Goal: Transaction & Acquisition: Obtain resource

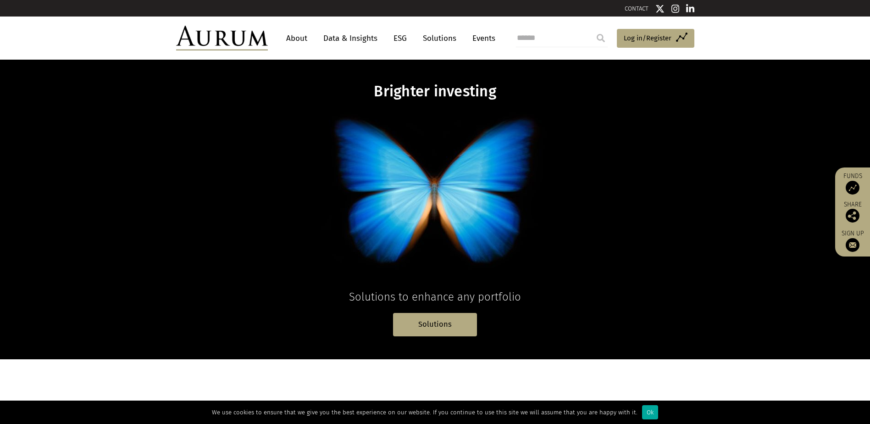
click at [336, 41] on link "Data & Insights" at bounding box center [350, 38] width 63 height 17
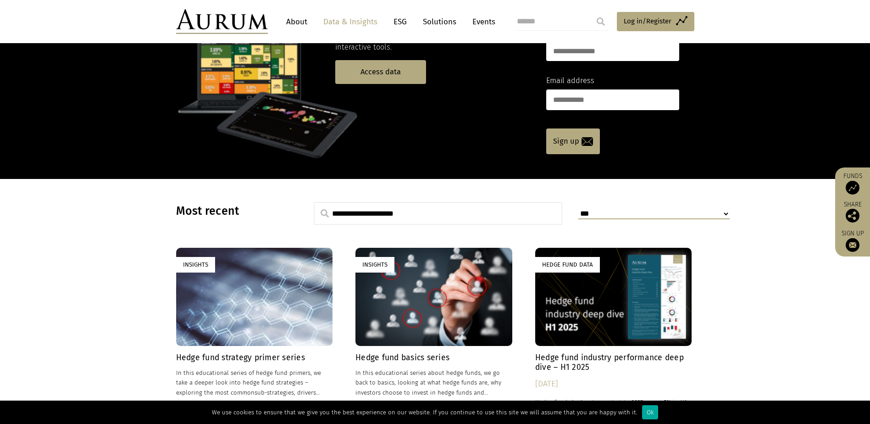
scroll to position [184, 0]
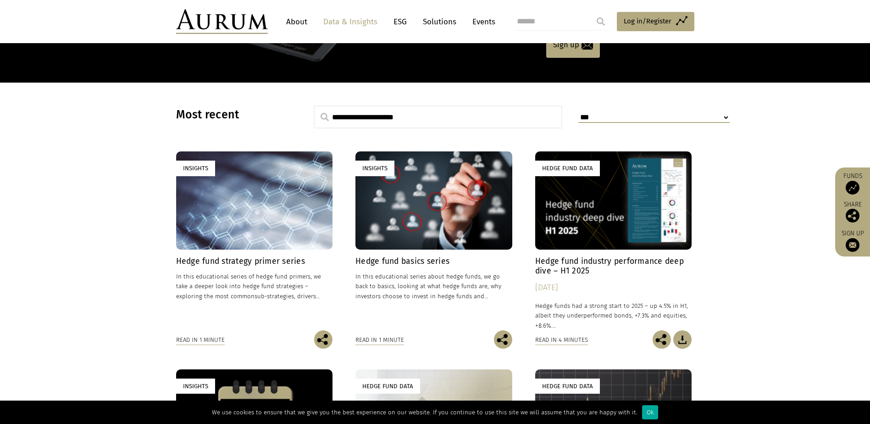
click at [556, 286] on div "[DATE]" at bounding box center [613, 287] width 157 height 13
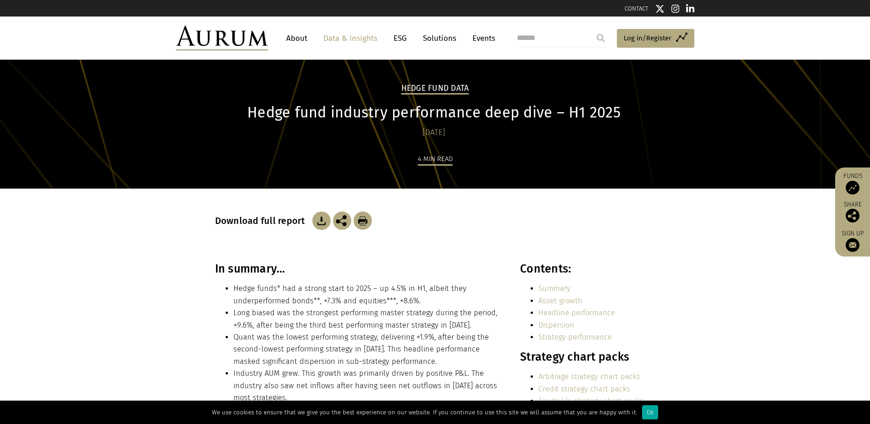
click at [560, 287] on link "Summary" at bounding box center [555, 288] width 32 height 9
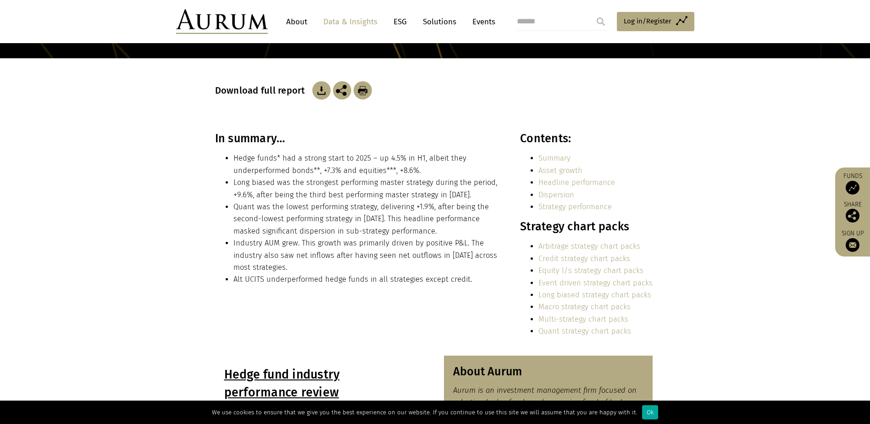
scroll to position [127, 0]
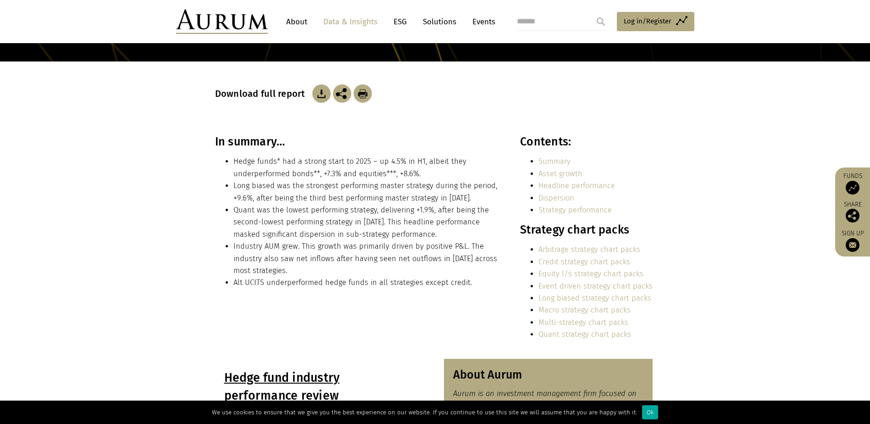
click at [570, 171] on link "Asset growth" at bounding box center [561, 173] width 44 height 9
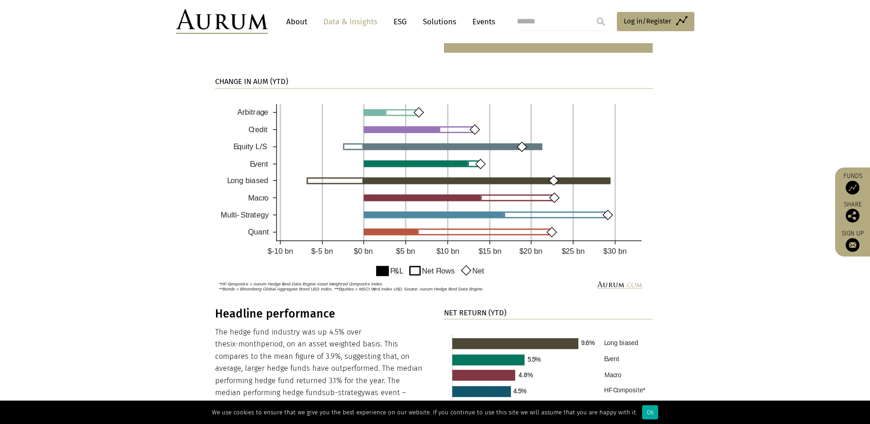
scroll to position [626, 0]
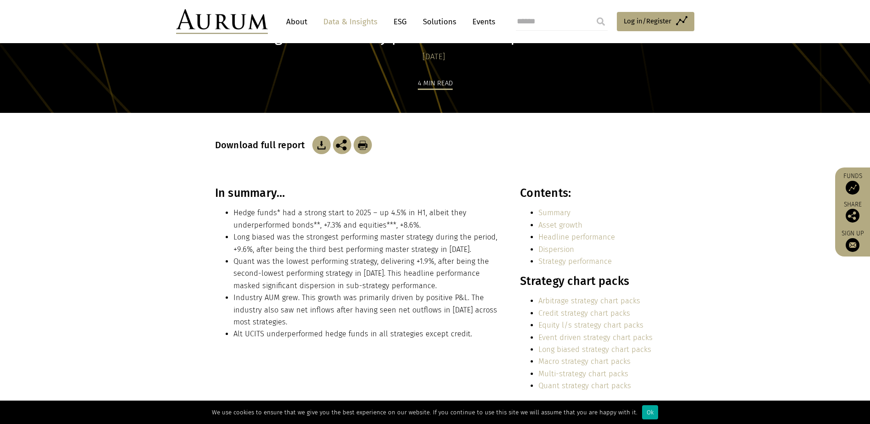
click at [554, 209] on link "Summary" at bounding box center [555, 212] width 32 height 9
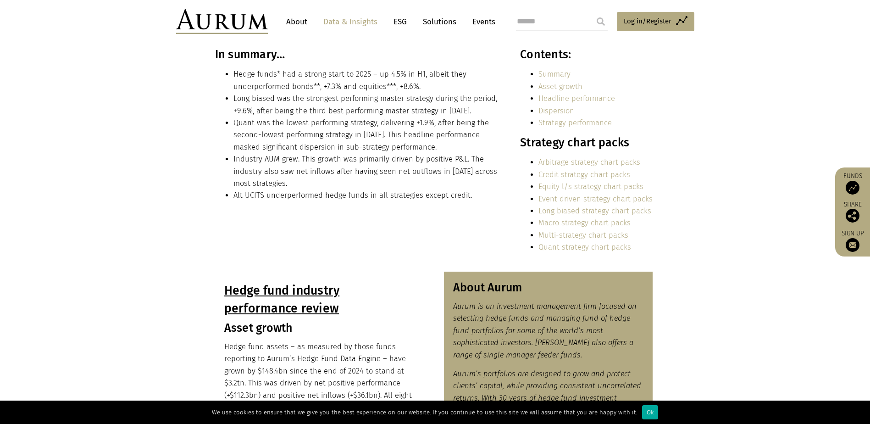
scroll to position [173, 0]
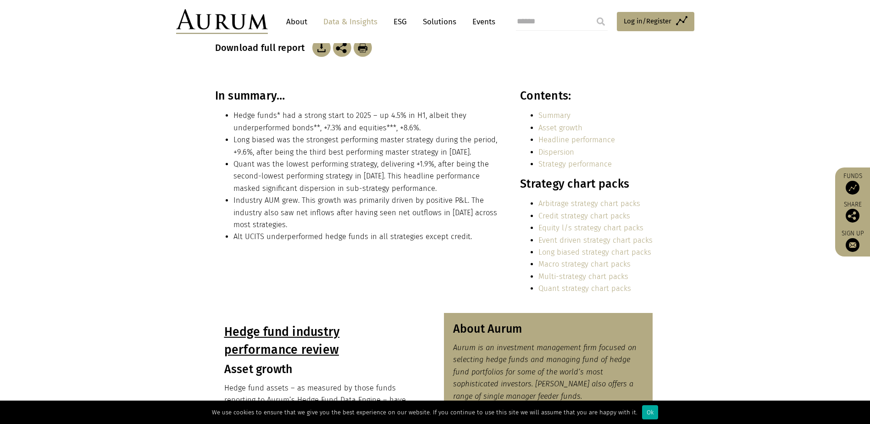
click at [567, 161] on link "Strategy performance" at bounding box center [575, 164] width 73 height 9
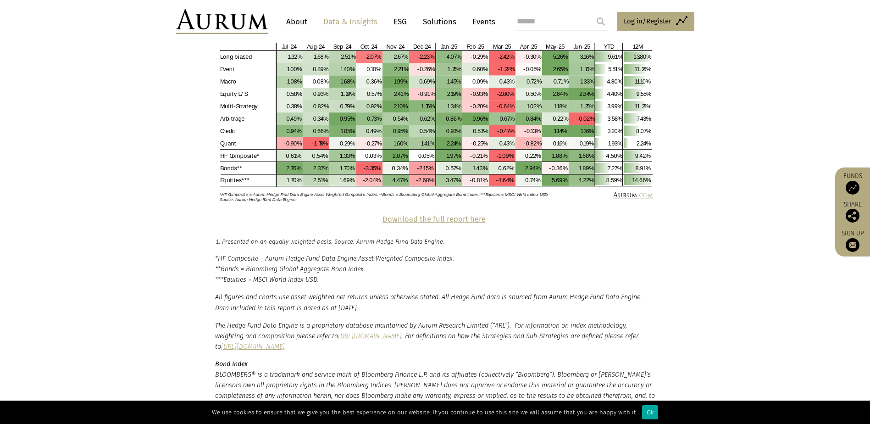
scroll to position [1984, 0]
click at [412, 215] on strong "Download the full report here" at bounding box center [434, 219] width 103 height 9
